Goal: Task Accomplishment & Management: Use online tool/utility

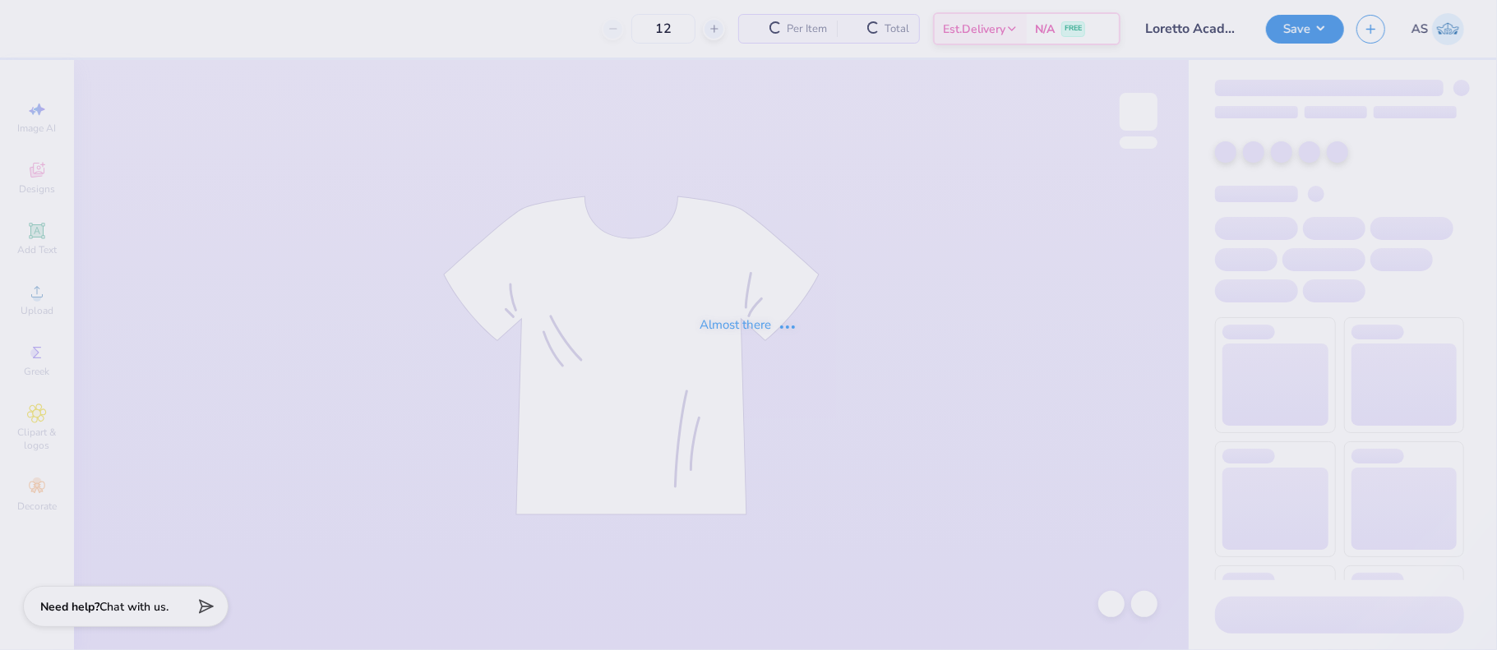
type input "24"
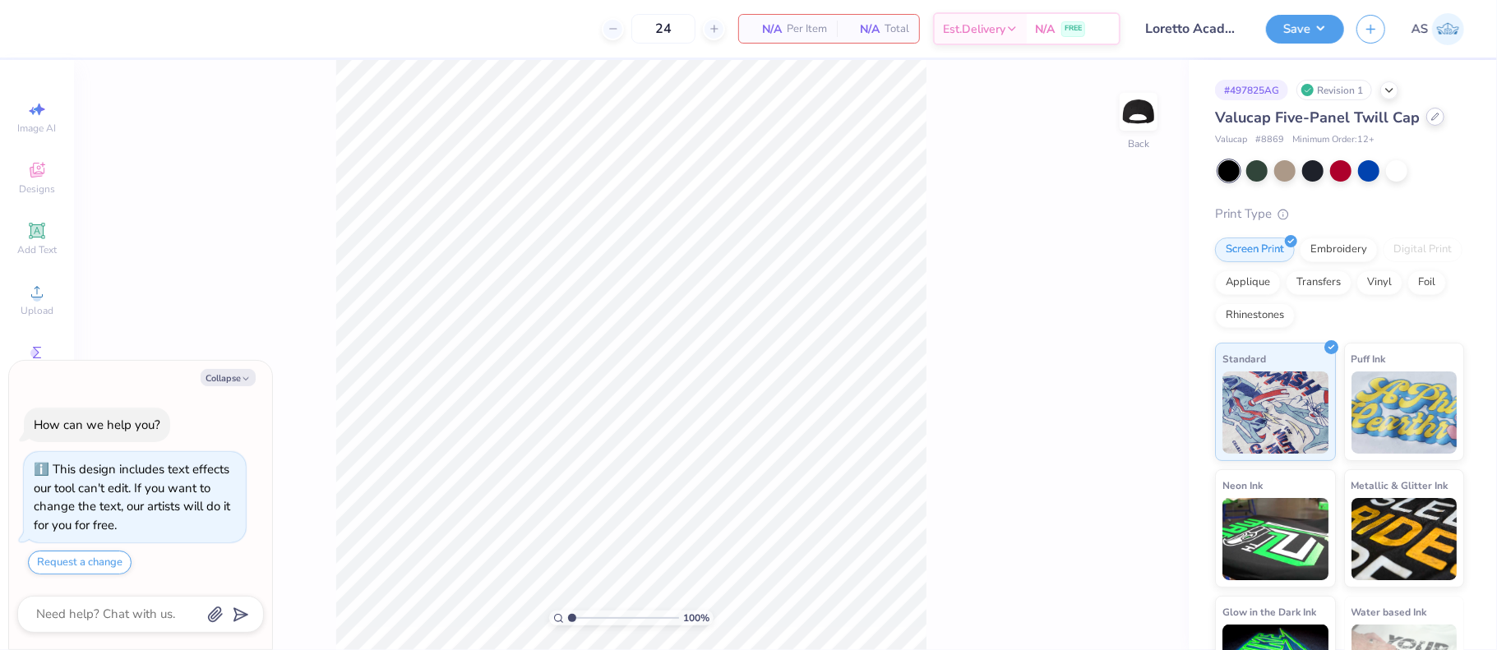
click at [1434, 115] on icon at bounding box center [1435, 117] width 8 height 8
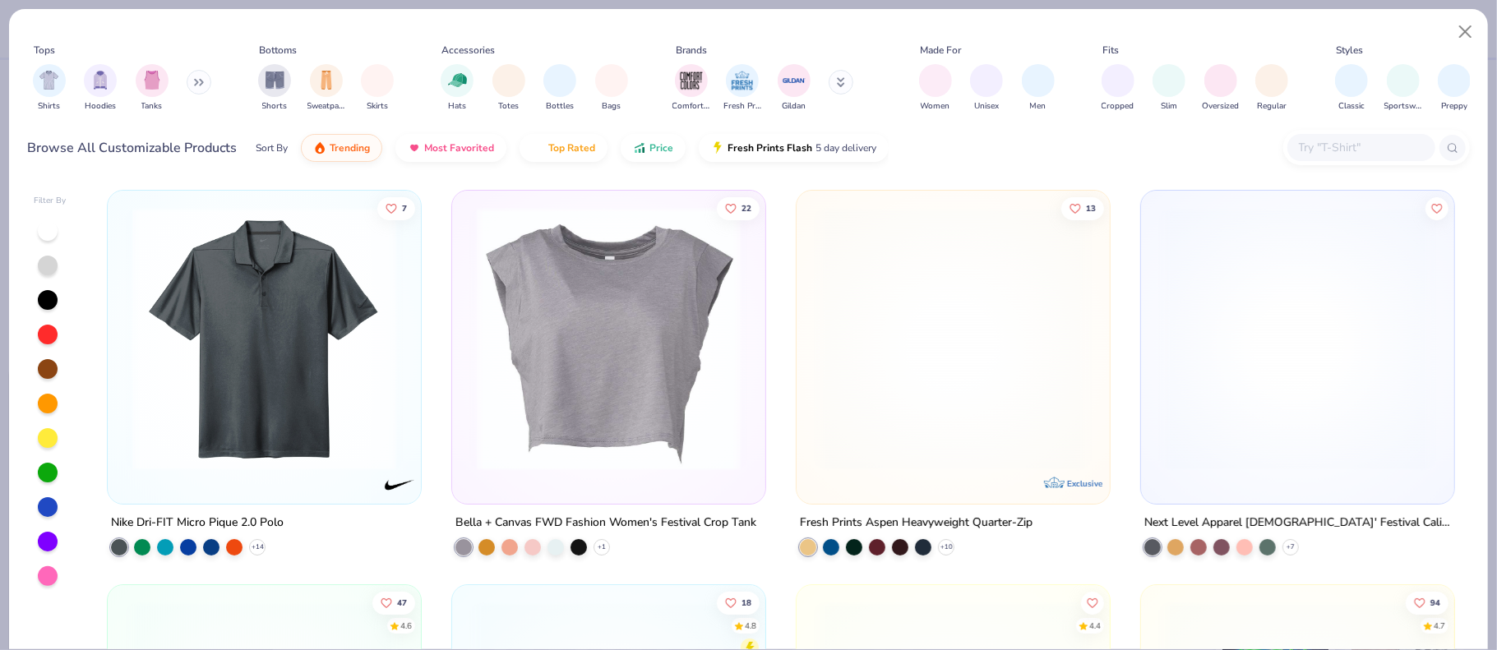
type textarea "x"
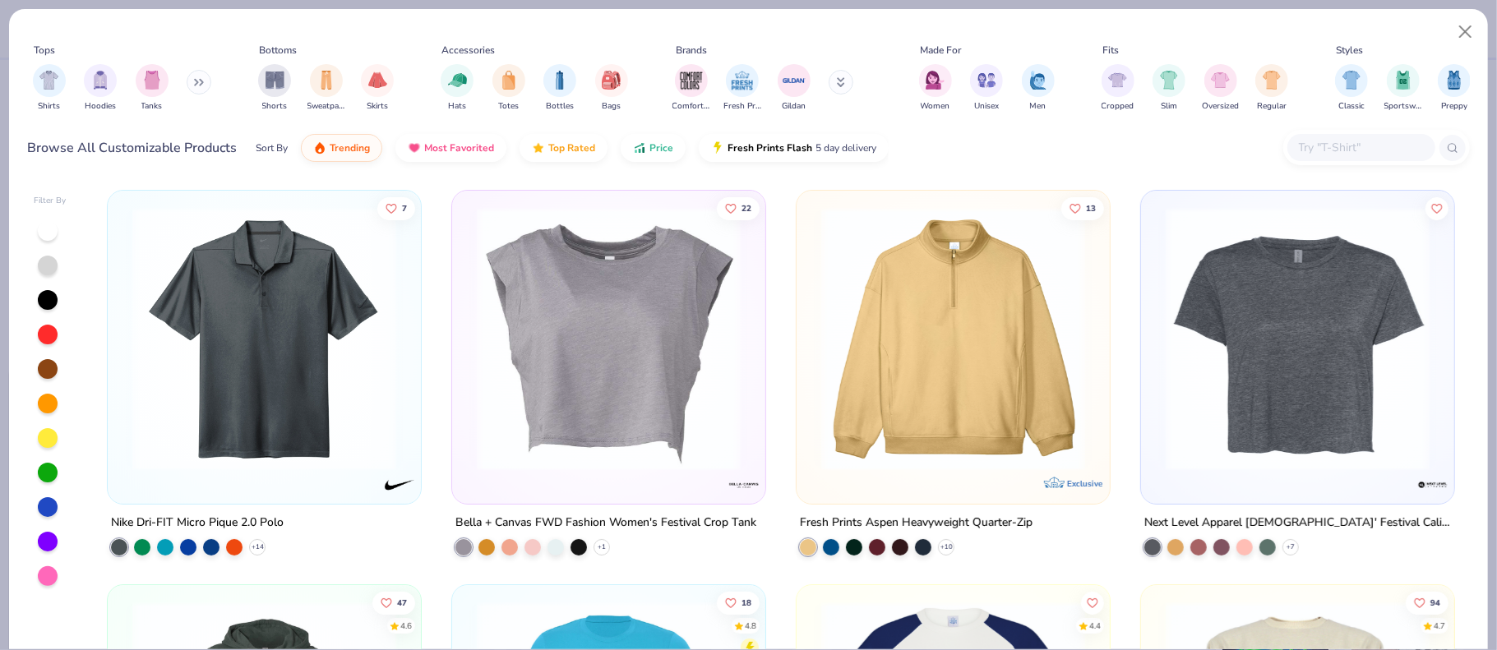
click at [1328, 149] on input "text" at bounding box center [1360, 147] width 127 height 19
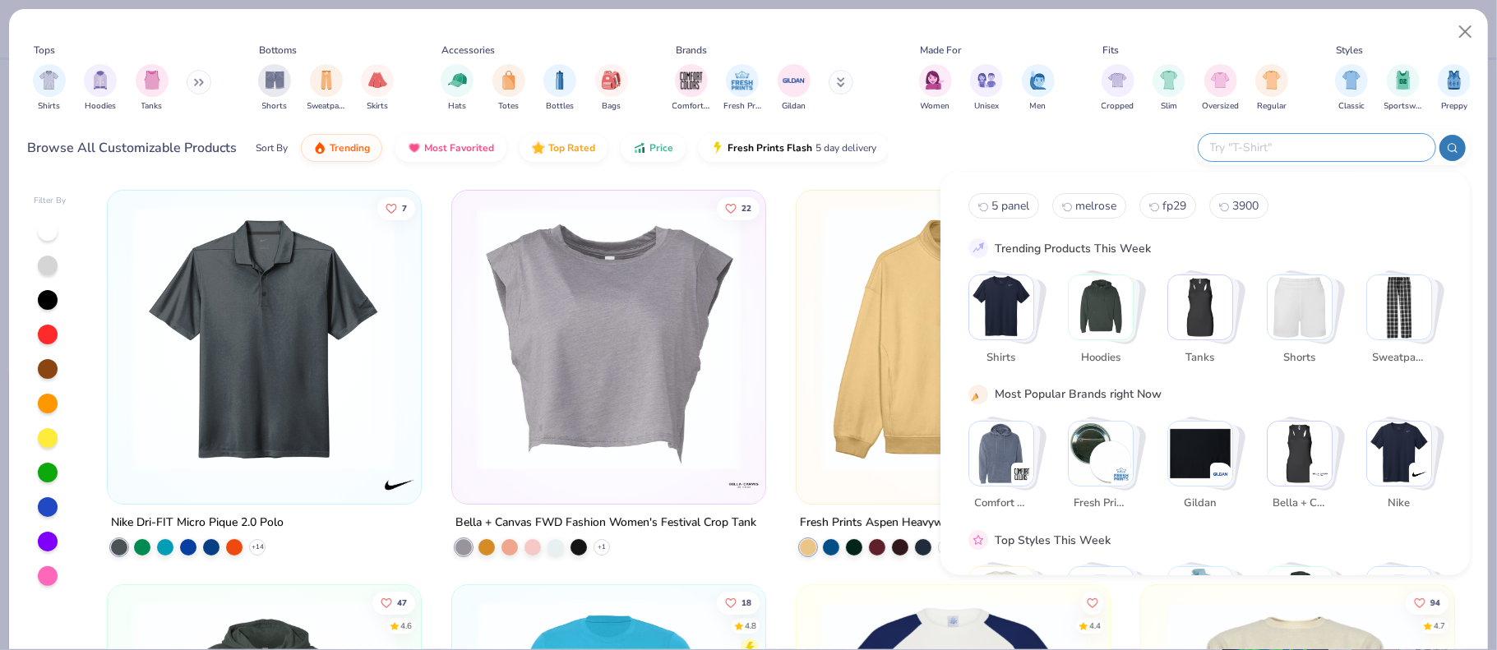
paste input "31-069"
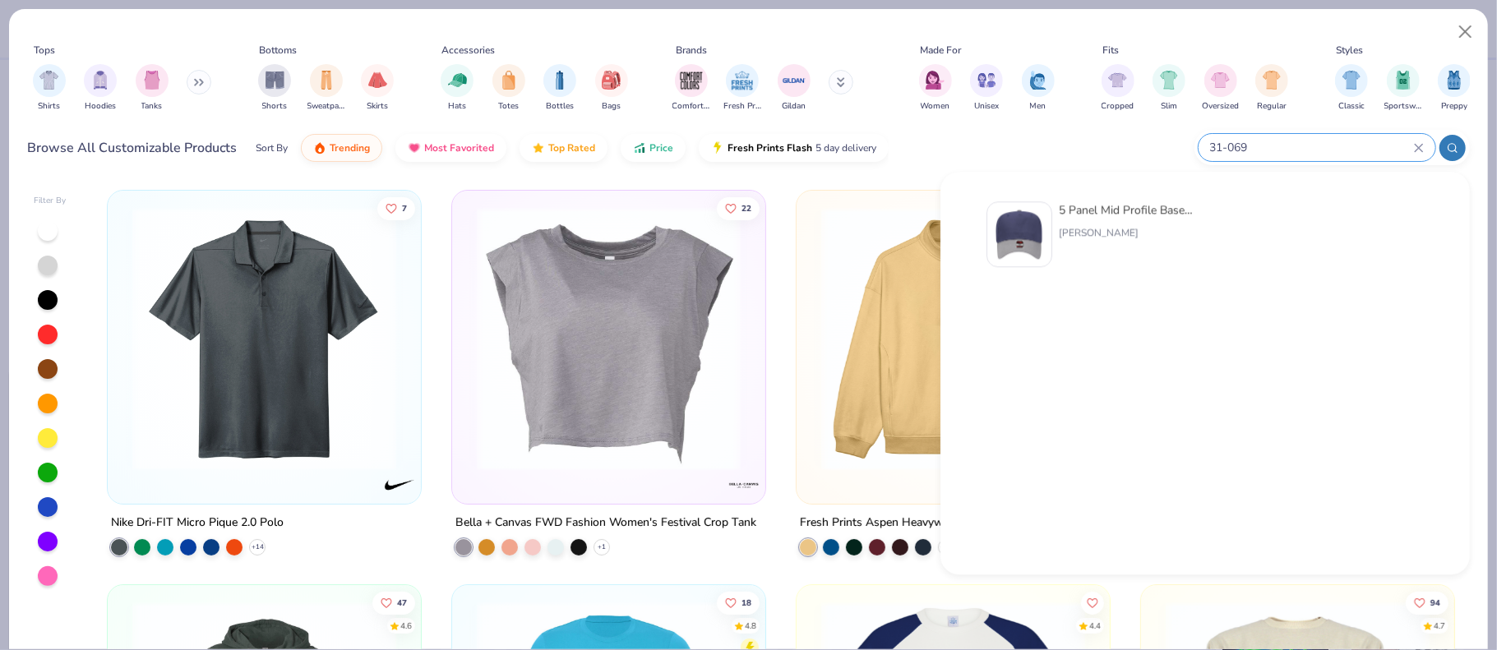
type input "31-069"
click at [1026, 241] on img at bounding box center [1019, 234] width 51 height 51
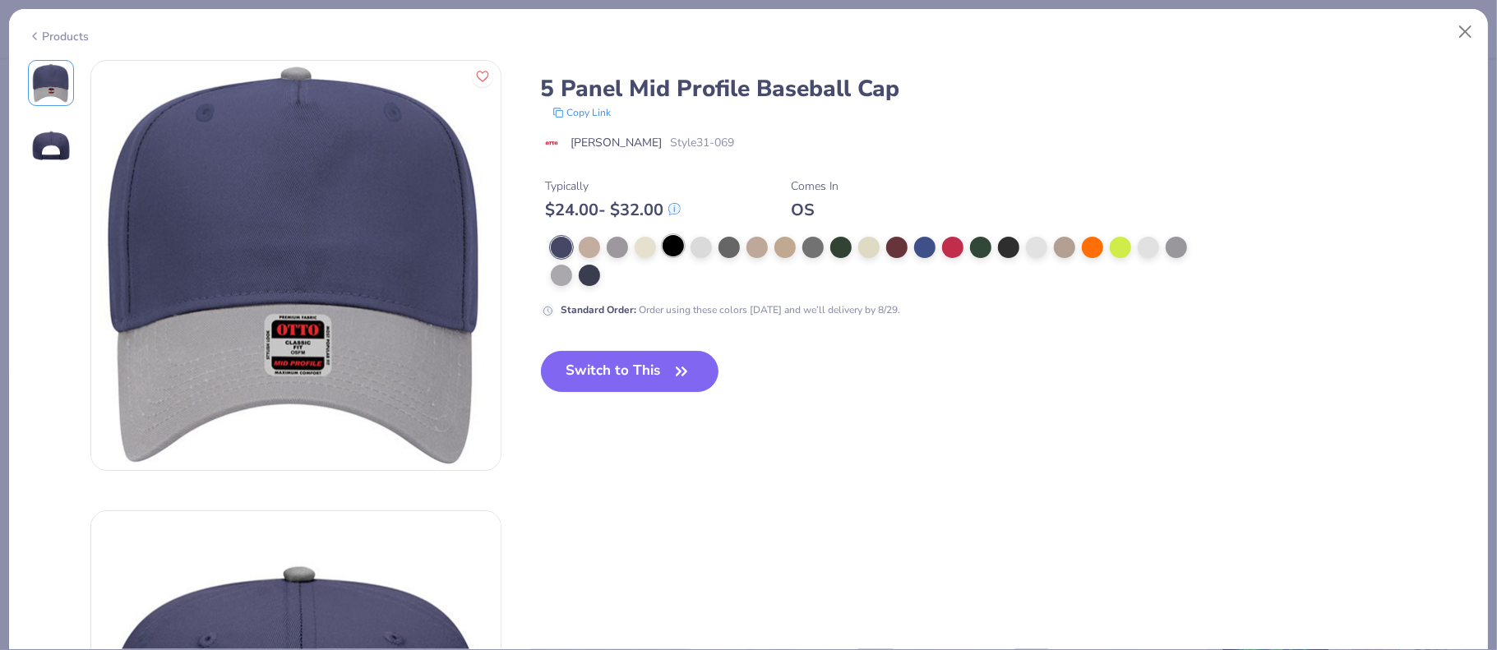
click at [669, 254] on div "5 Panel Mid Profile Baseball Cap Copy Link [PERSON_NAME] Cap Style 31-069 Typic…" at bounding box center [1005, 189] width 929 height 258
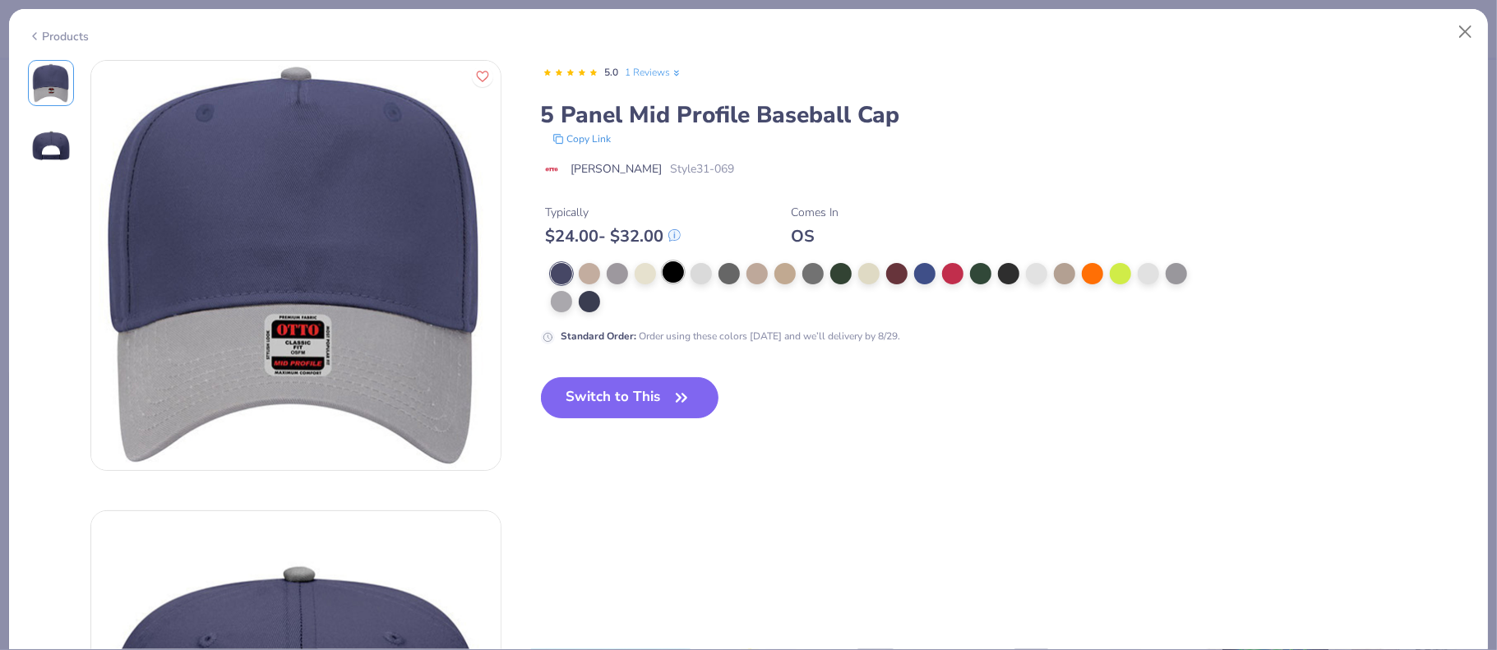
click at [667, 275] on div at bounding box center [673, 271] width 21 height 21
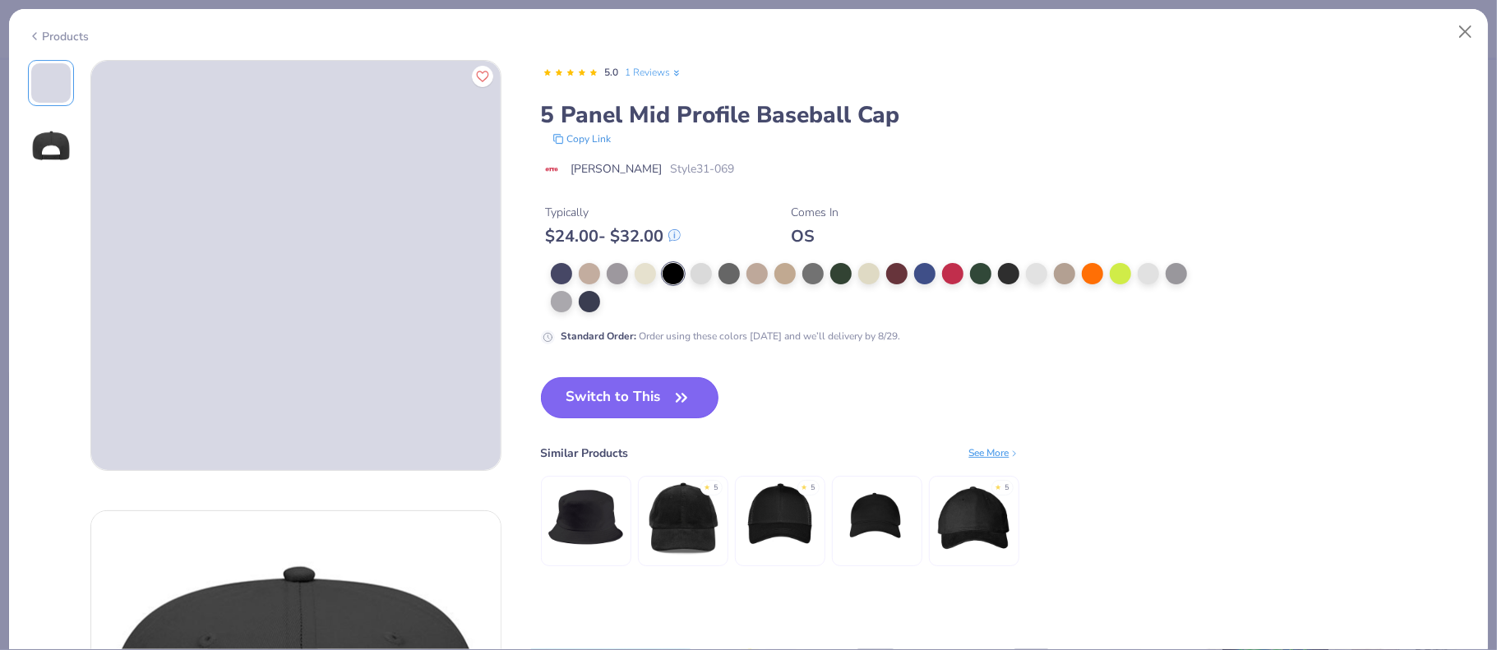
click at [623, 391] on button "Switch to This" at bounding box center [630, 397] width 178 height 41
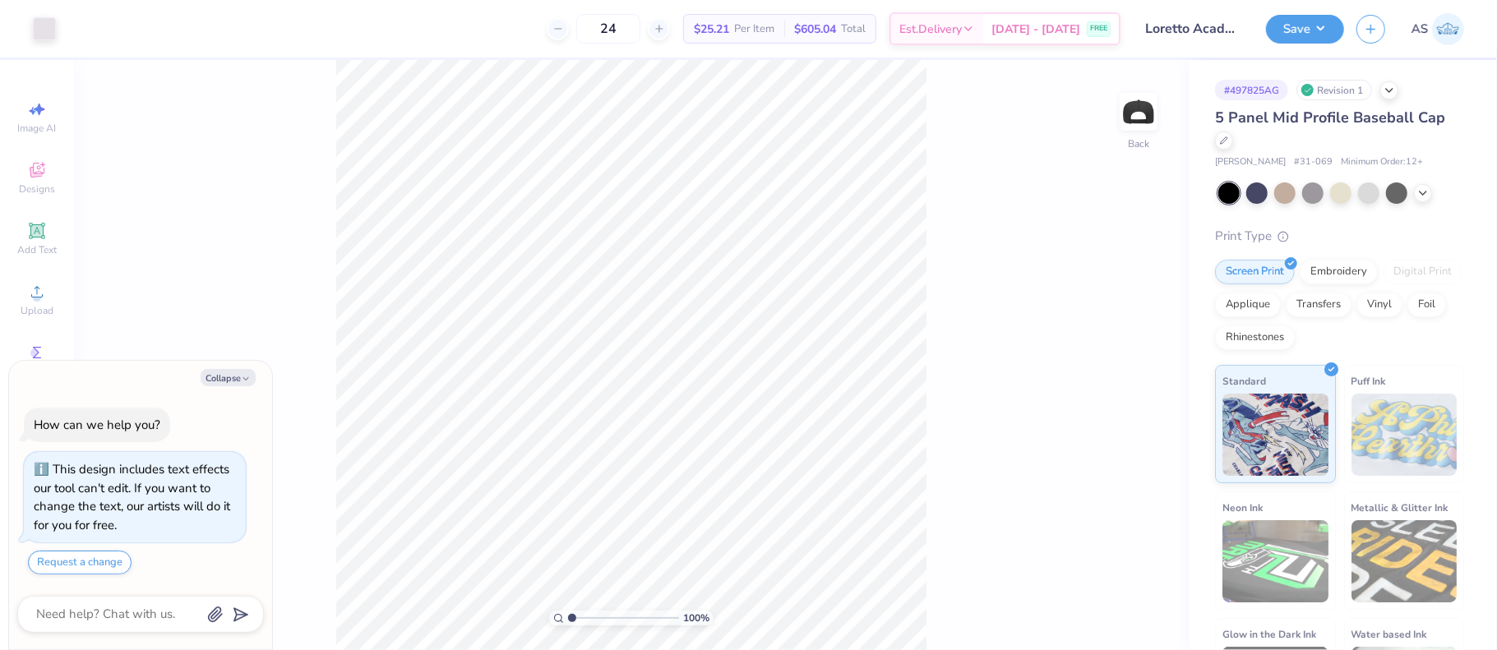
type textarea "x"
drag, startPoint x: 1116, startPoint y: 280, endPoint x: 1079, endPoint y: 280, distance: 37.0
click at [1079, 280] on input "2.80" at bounding box center [1108, 281] width 59 height 23
type input "2.5"
type textarea "x"
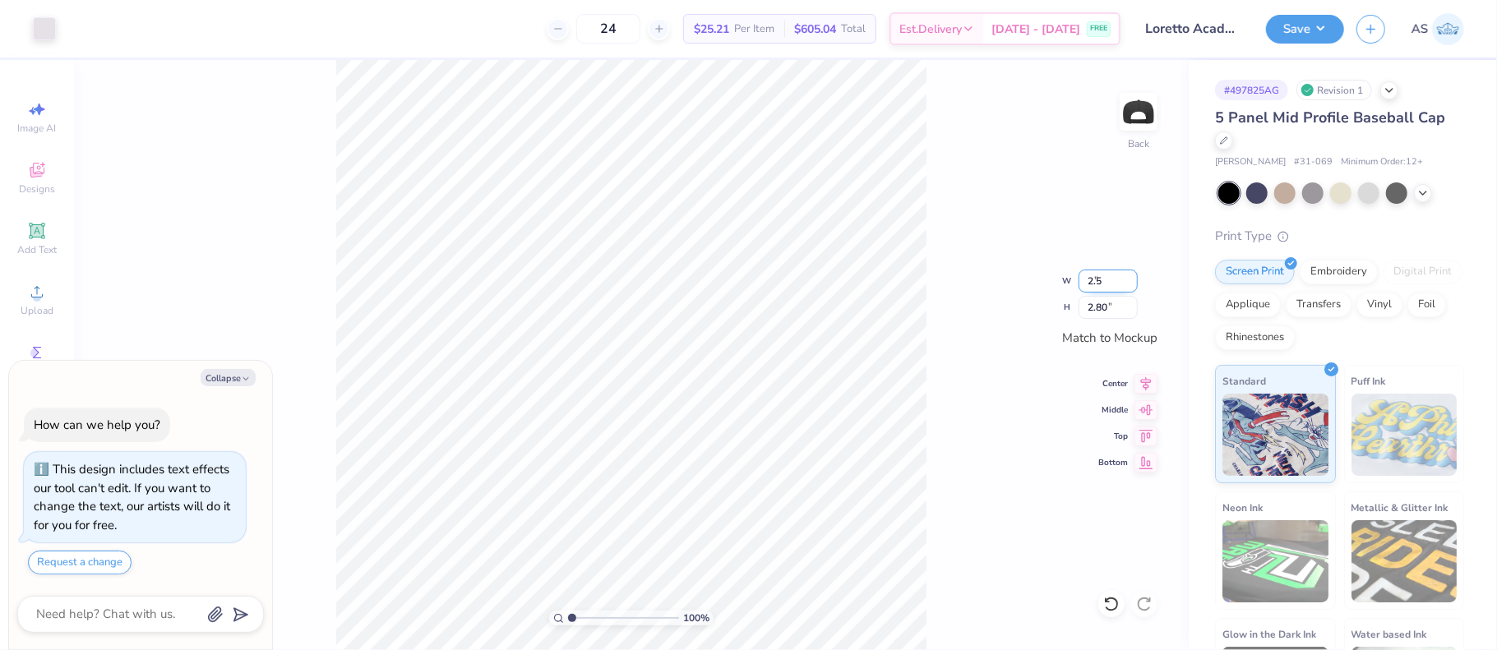
type input "2.50"
click at [1144, 377] on icon at bounding box center [1146, 382] width 23 height 20
click at [1144, 410] on icon at bounding box center [1146, 408] width 23 height 20
click at [1321, 23] on button "Save" at bounding box center [1305, 26] width 78 height 29
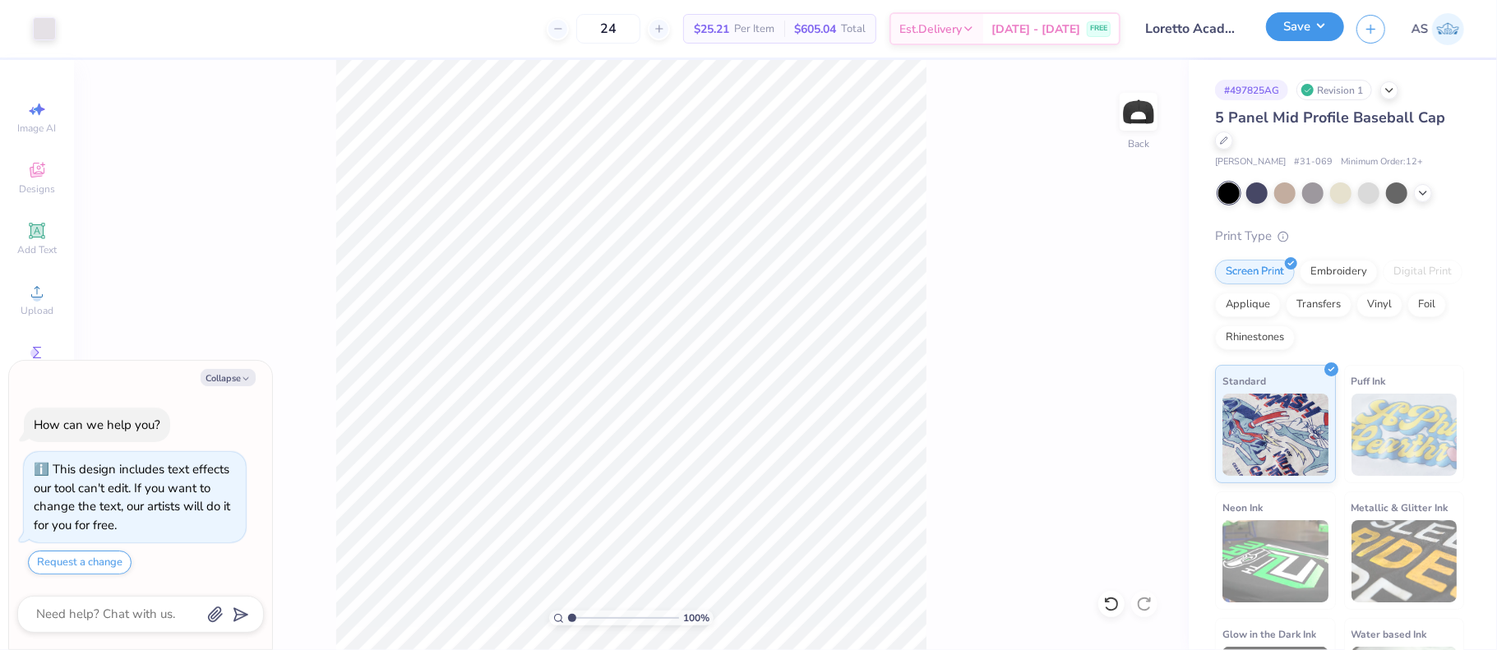
type textarea "x"
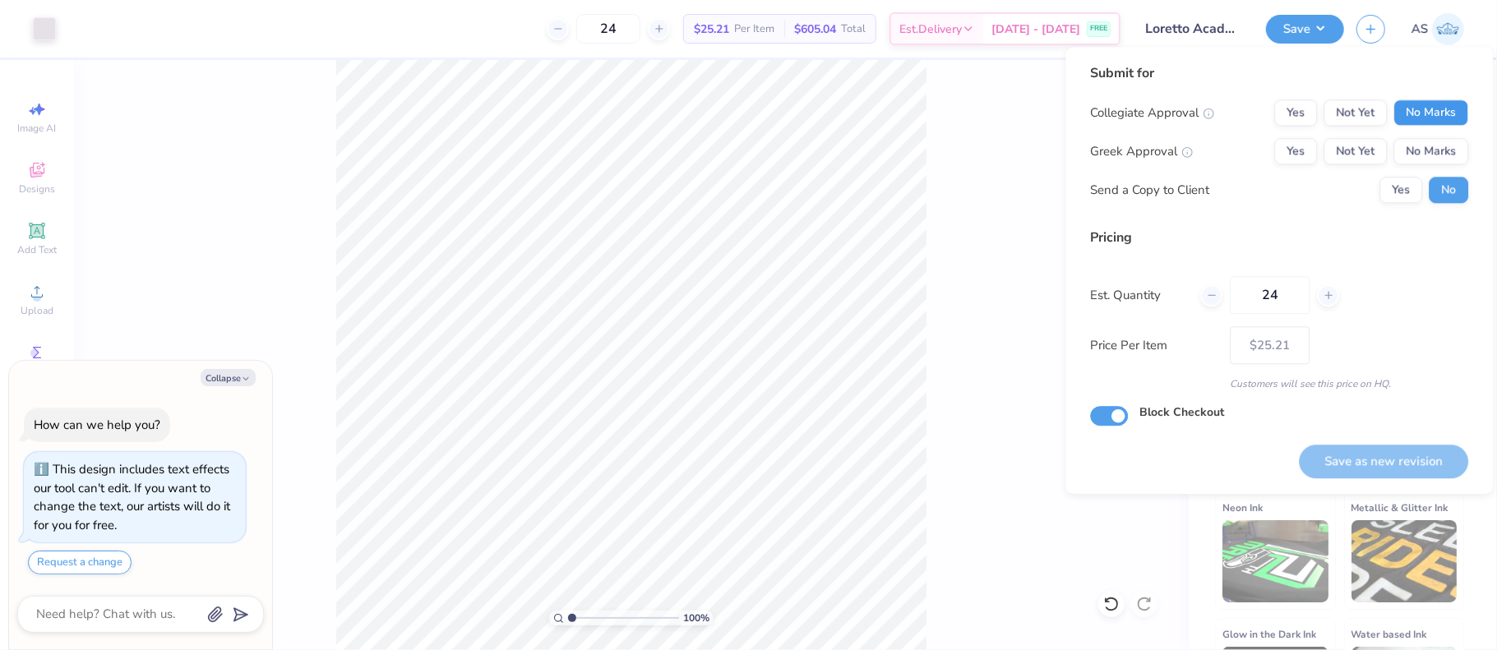
click at [1438, 113] on button "No Marks" at bounding box center [1431, 112] width 75 height 26
click at [1427, 154] on button "No Marks" at bounding box center [1431, 151] width 75 height 26
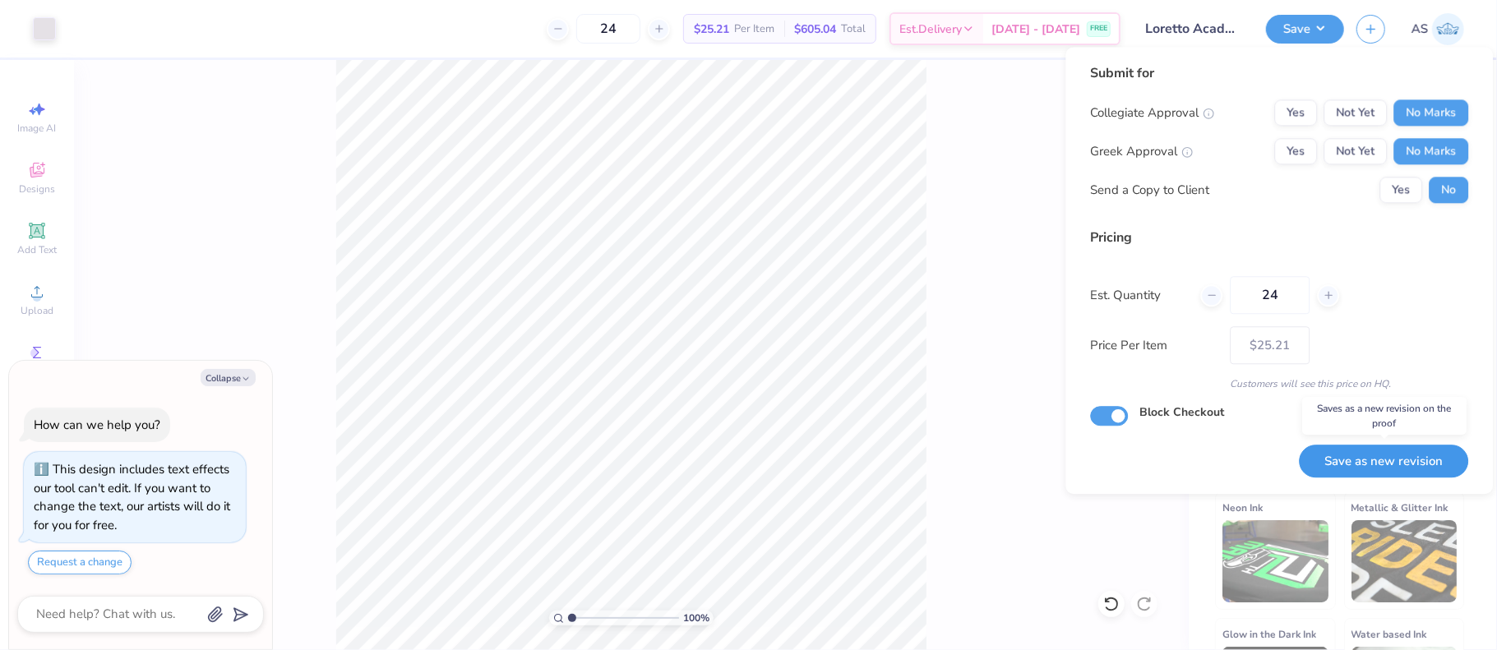
click at [1344, 453] on button "Save as new revision" at bounding box center [1383, 462] width 169 height 34
type input "$25.21"
type textarea "x"
